Goal: Task Accomplishment & Management: Complete application form

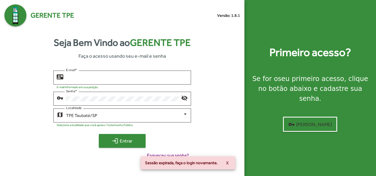
type input "**********"
click at [116, 135] on button "login Entrar" at bounding box center [122, 141] width 47 height 14
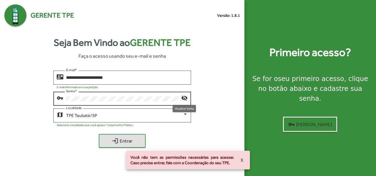
click at [187, 99] on mat-icon "visibility_off" at bounding box center [184, 98] width 7 height 7
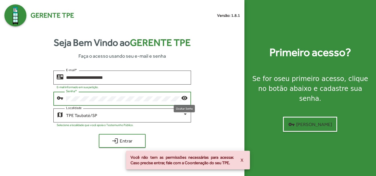
click at [187, 99] on mat-icon "visibility" at bounding box center [184, 98] width 7 height 7
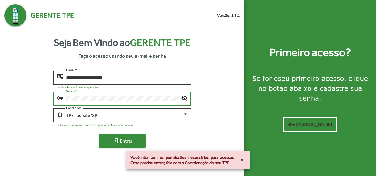
click at [127, 135] on button "login Entrar" at bounding box center [122, 141] width 47 height 14
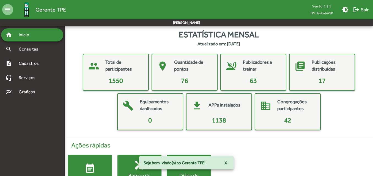
click at [224, 162] on button "X" at bounding box center [226, 163] width 12 height 10
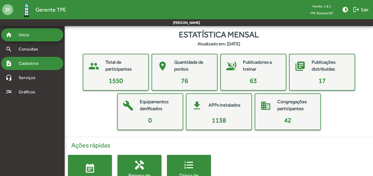
click at [38, 64] on span "Cadastros" at bounding box center [30, 63] width 31 height 7
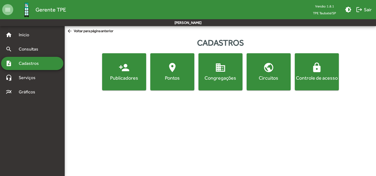
click at [113, 73] on span "person_add Publicadores" at bounding box center [124, 71] width 42 height 19
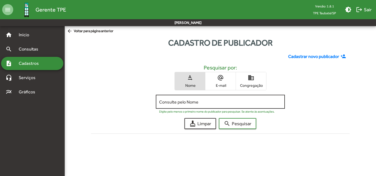
click at [195, 106] on div "Consulte pelo Nome" at bounding box center [220, 101] width 122 height 15
click at [195, 105] on div "Consulte pelo Nome" at bounding box center [220, 101] width 122 height 15
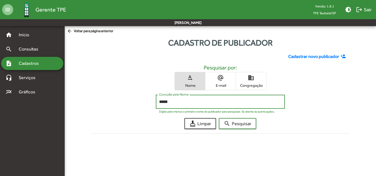
click at [219, 118] on button "search Pesquisar" at bounding box center [237, 123] width 37 height 11
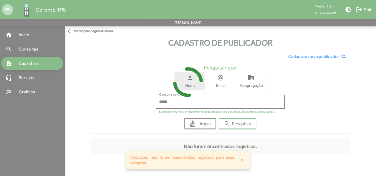
click at [195, 105] on div at bounding box center [188, 88] width 376 height 176
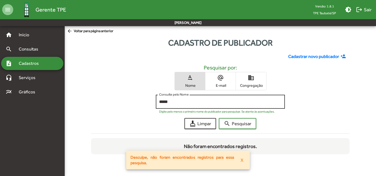
click at [195, 105] on div "***** Consulte pelo Nome" at bounding box center [220, 101] width 122 height 15
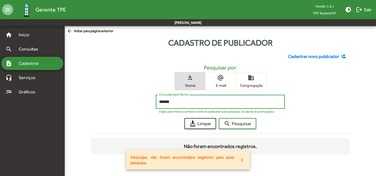
type input "******"
click at [219, 118] on button "search Pesquisar" at bounding box center [237, 123] width 37 height 11
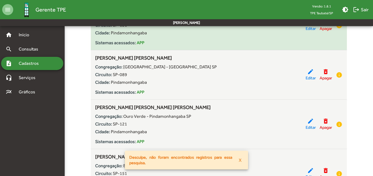
scroll to position [173, 0]
